Goal: Task Accomplishment & Management: Manage account settings

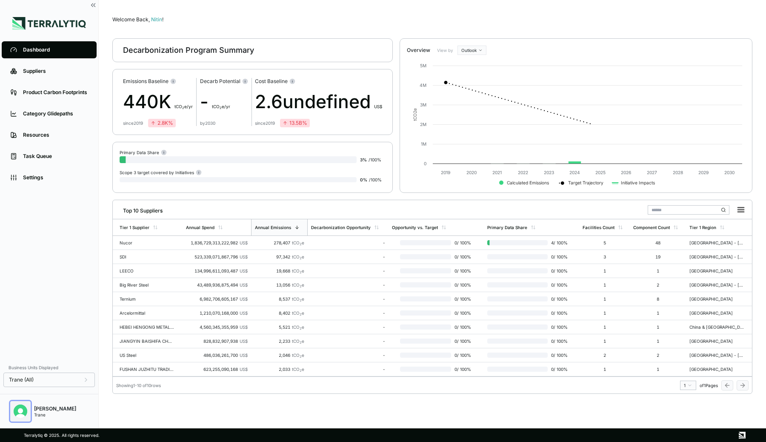
click at [21, 411] on img "Open user button" at bounding box center [21, 411] width 14 height 14
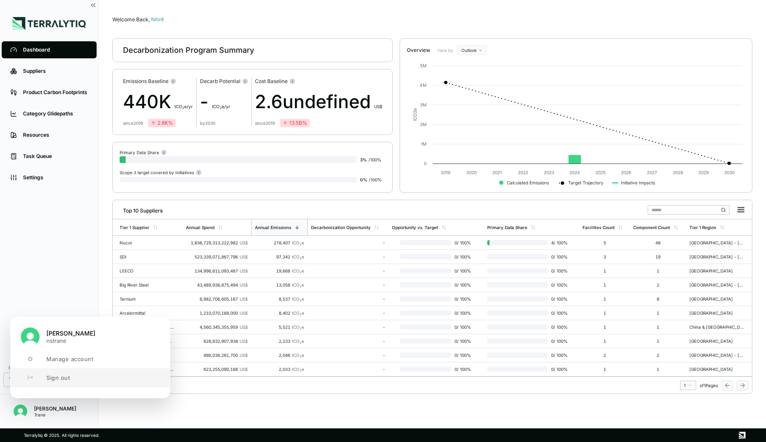
click at [43, 379] on button "Sign out" at bounding box center [90, 377] width 159 height 19
